Goal: Information Seeking & Learning: Find specific fact

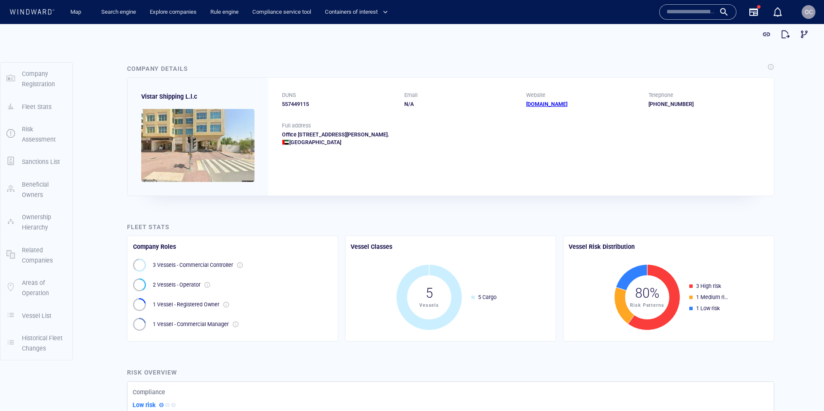
click at [684, 15] on input "text" at bounding box center [690, 12] width 49 height 13
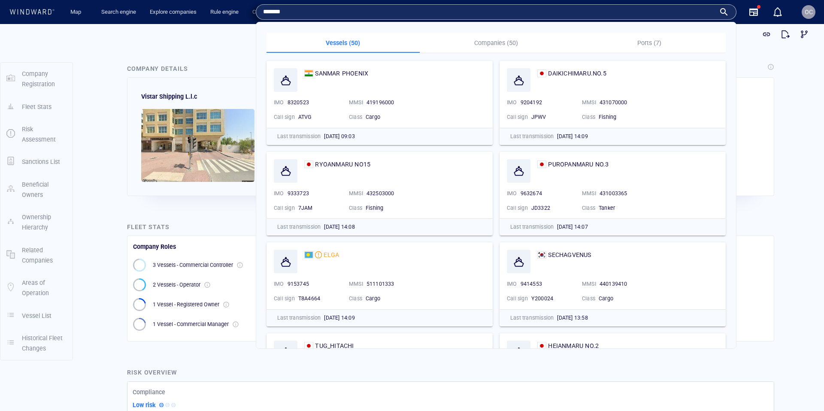
type input "*******"
click at [501, 43] on p "Companies (50)" at bounding box center [496, 43] width 143 height 10
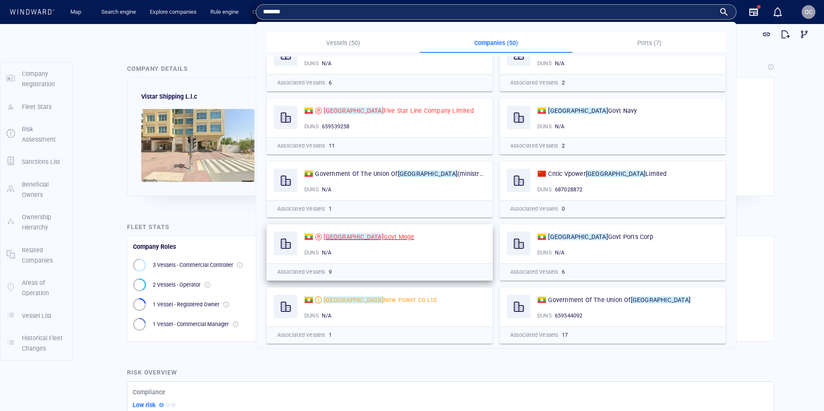
scroll to position [25, 0]
click at [383, 236] on span "Govt Moge" at bounding box center [398, 237] width 31 height 7
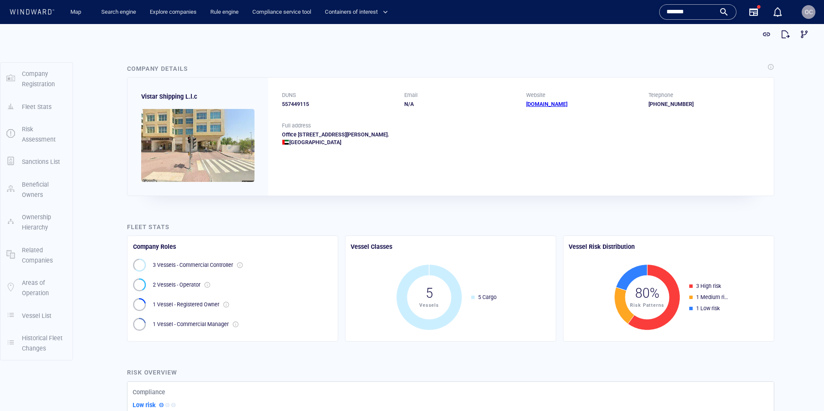
click at [695, 12] on input "*******" at bounding box center [690, 12] width 49 height 13
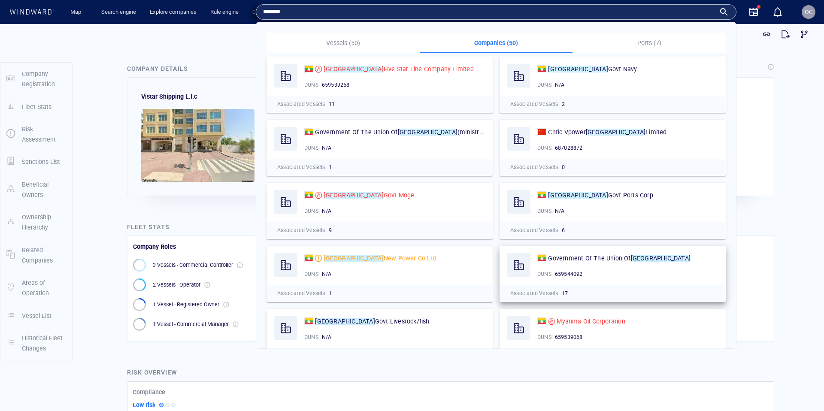
scroll to position [75, 0]
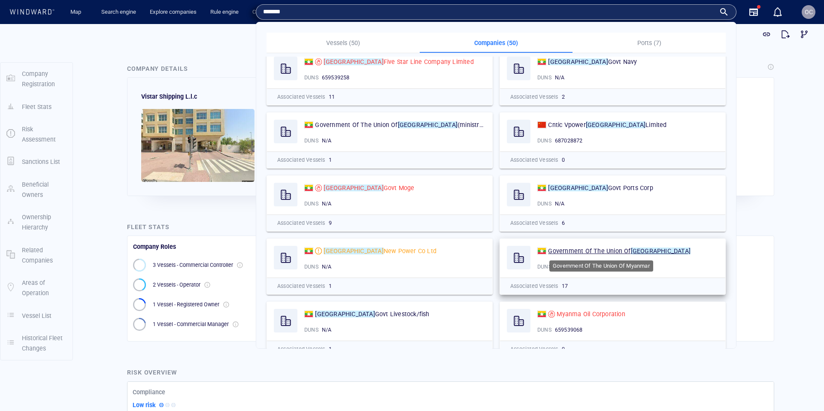
click at [585, 251] on span "Government Of The Union Of" at bounding box center [589, 251] width 82 height 7
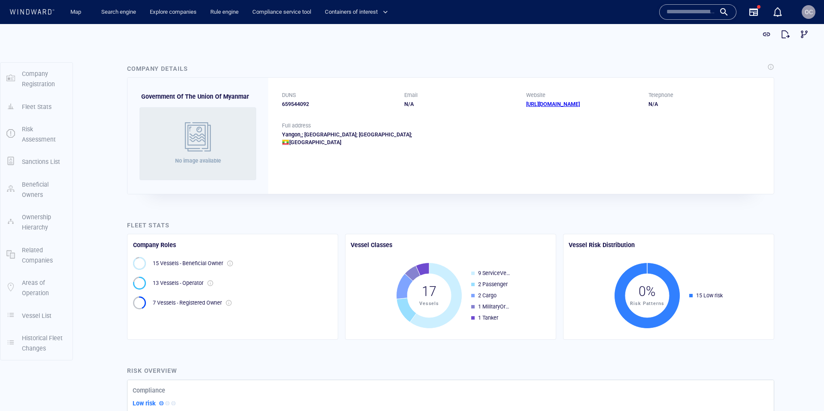
click at [299, 102] on div "659544092" at bounding box center [338, 104] width 112 height 8
copy div "659544092"
click at [302, 106] on div "659544092" at bounding box center [338, 104] width 112 height 8
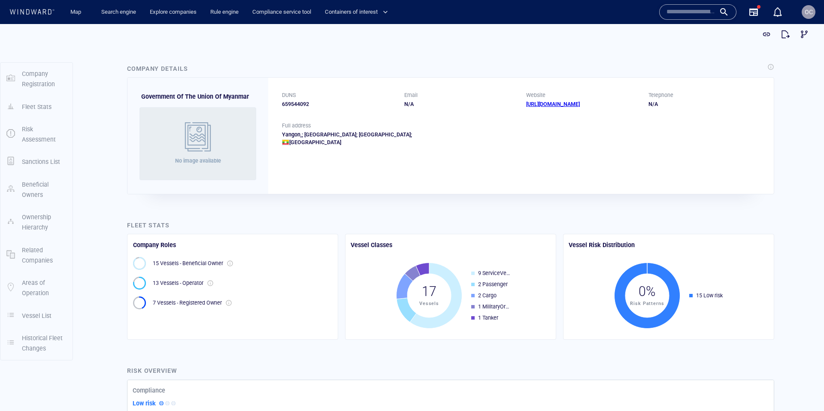
click at [294, 107] on div "659544092" at bounding box center [338, 104] width 112 height 8
copy div "659544092"
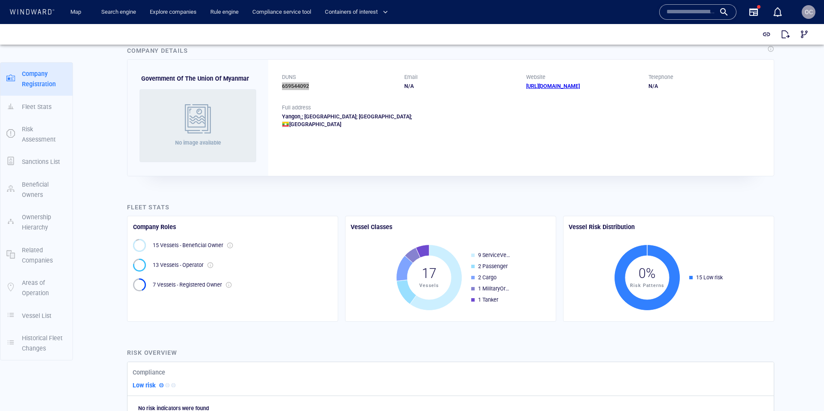
scroll to position [18, 0]
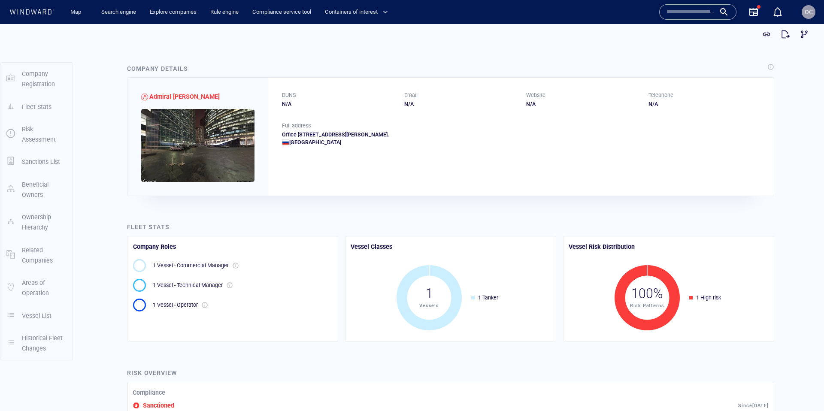
click at [666, 12] on input "text" at bounding box center [690, 12] width 49 height 13
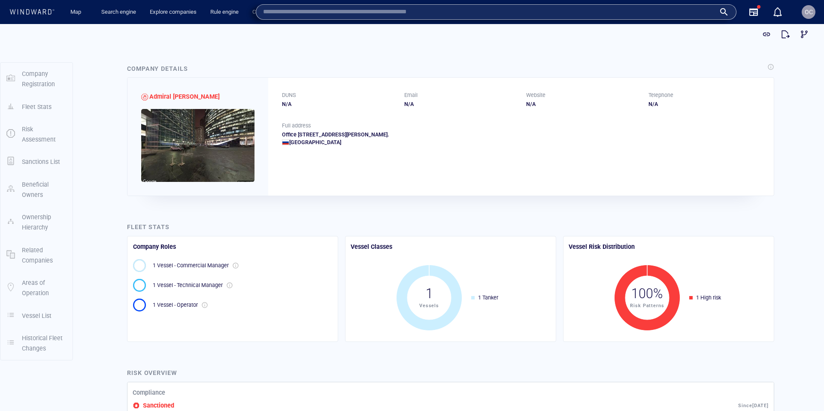
paste input "**********"
type input "**********"
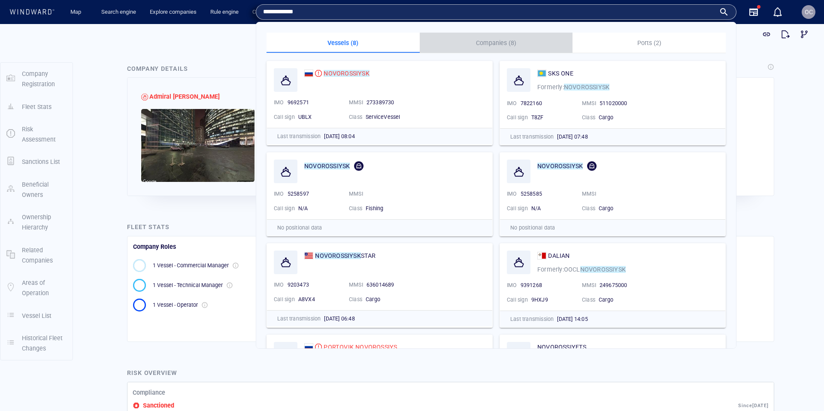
click at [511, 38] on p "Companies (8)" at bounding box center [496, 43] width 143 height 10
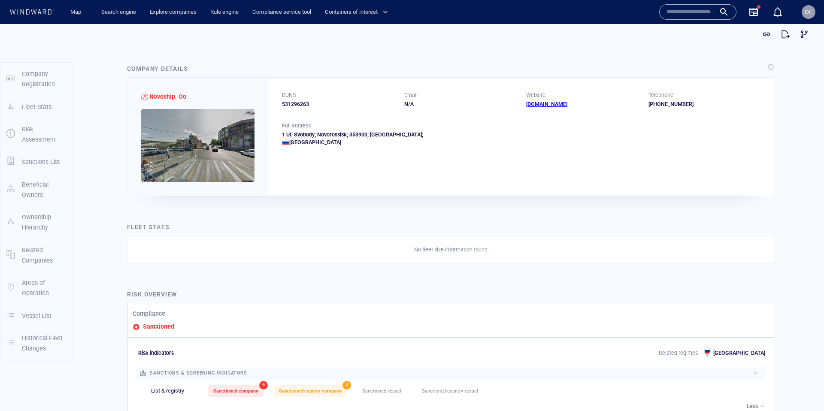
click at [288, 104] on div "531296263" at bounding box center [338, 104] width 112 height 8
copy div "531296263"
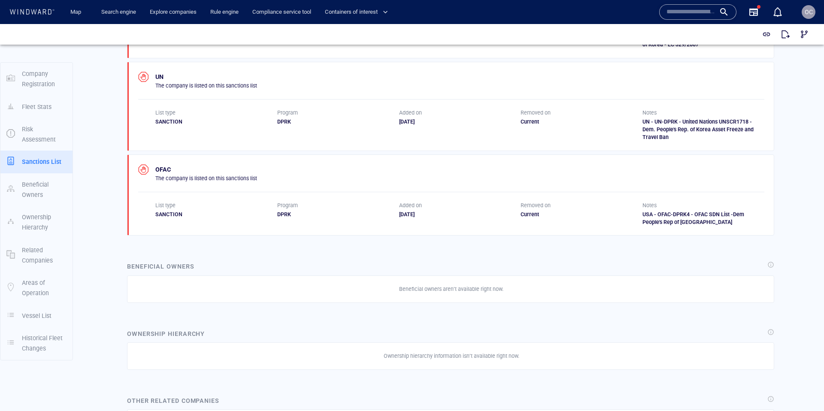
scroll to position [727, 0]
